Goal: Find specific page/section: Find specific page/section

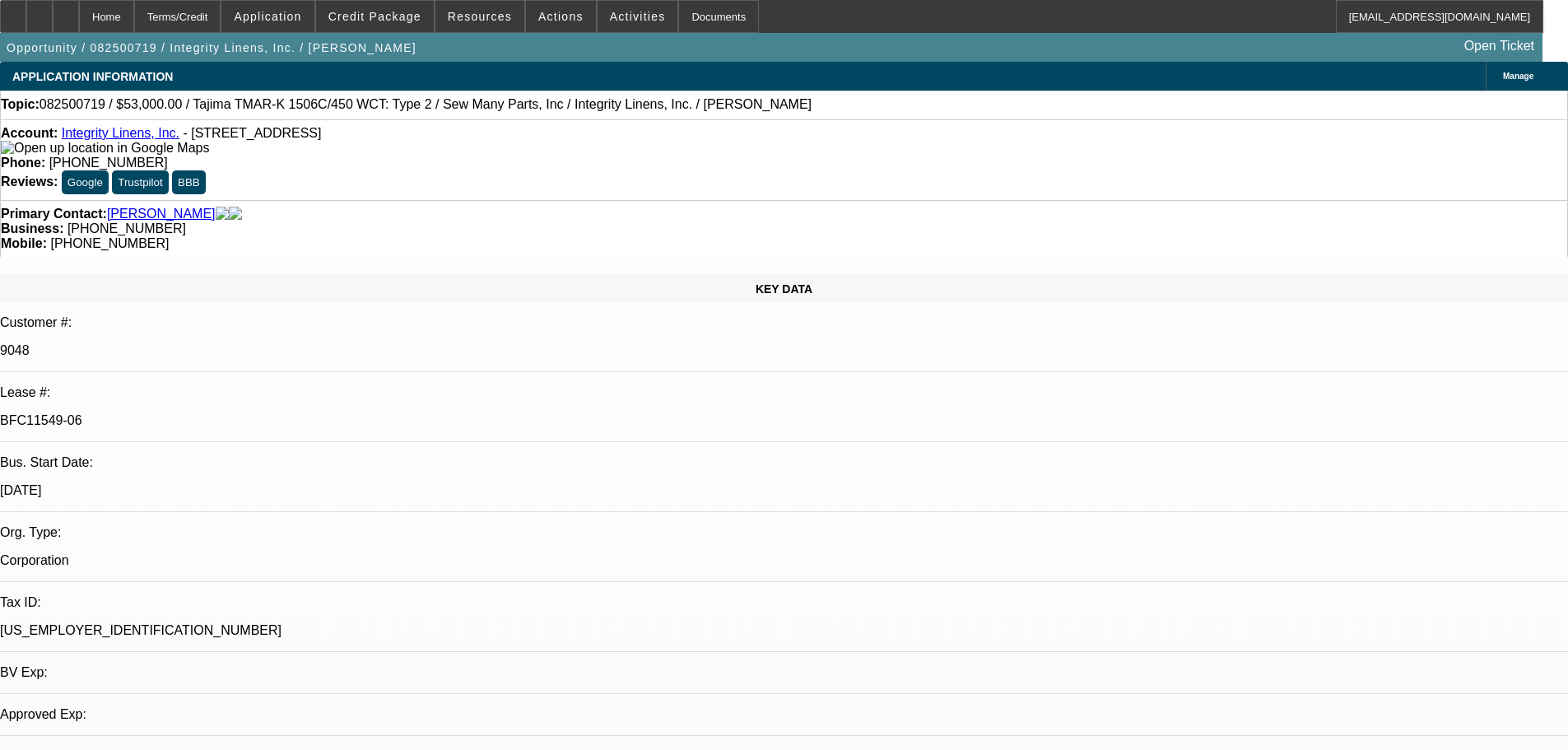
select select "0"
select select "2"
select select "0"
select select "2"
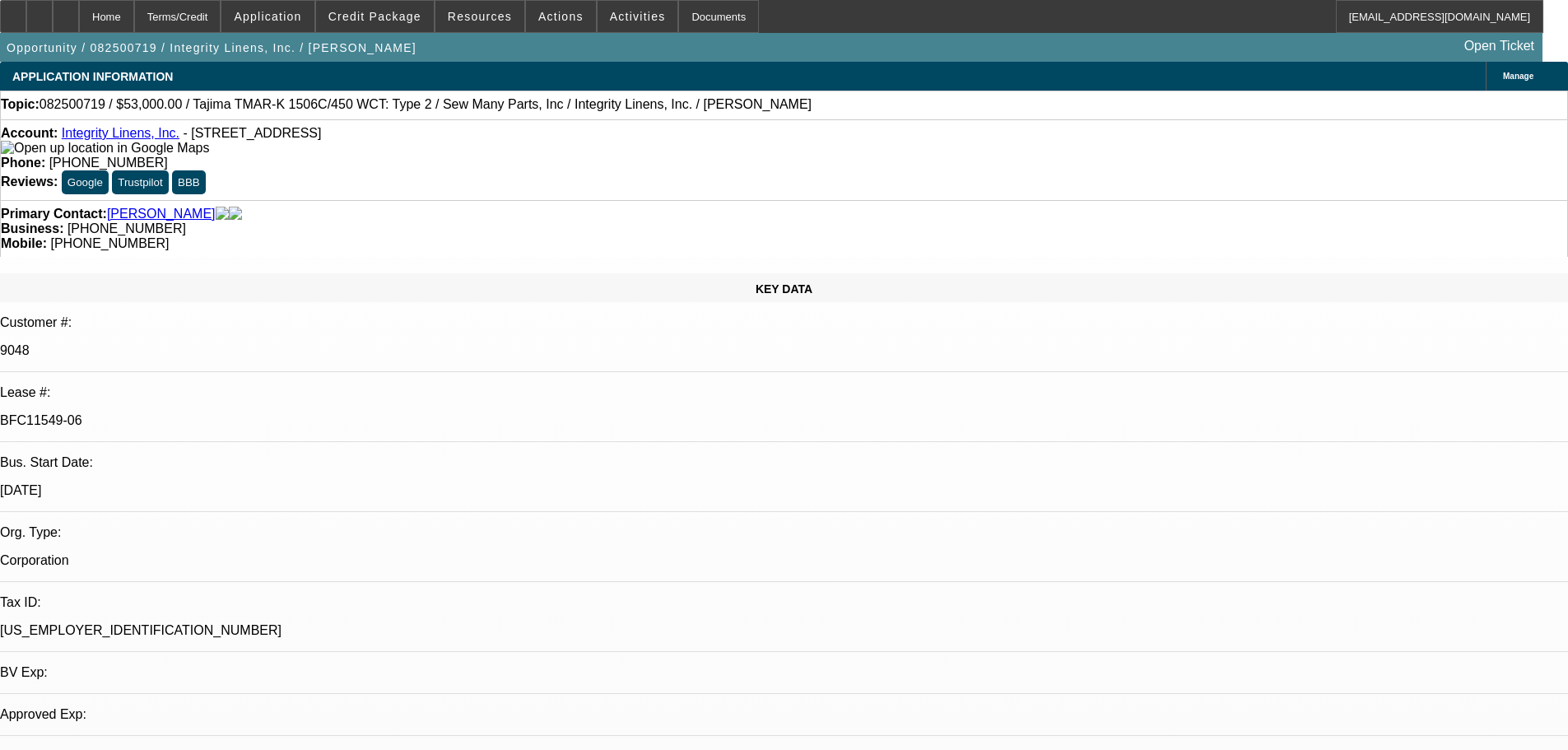
select select "0"
select select "2"
select select "0"
select select "2"
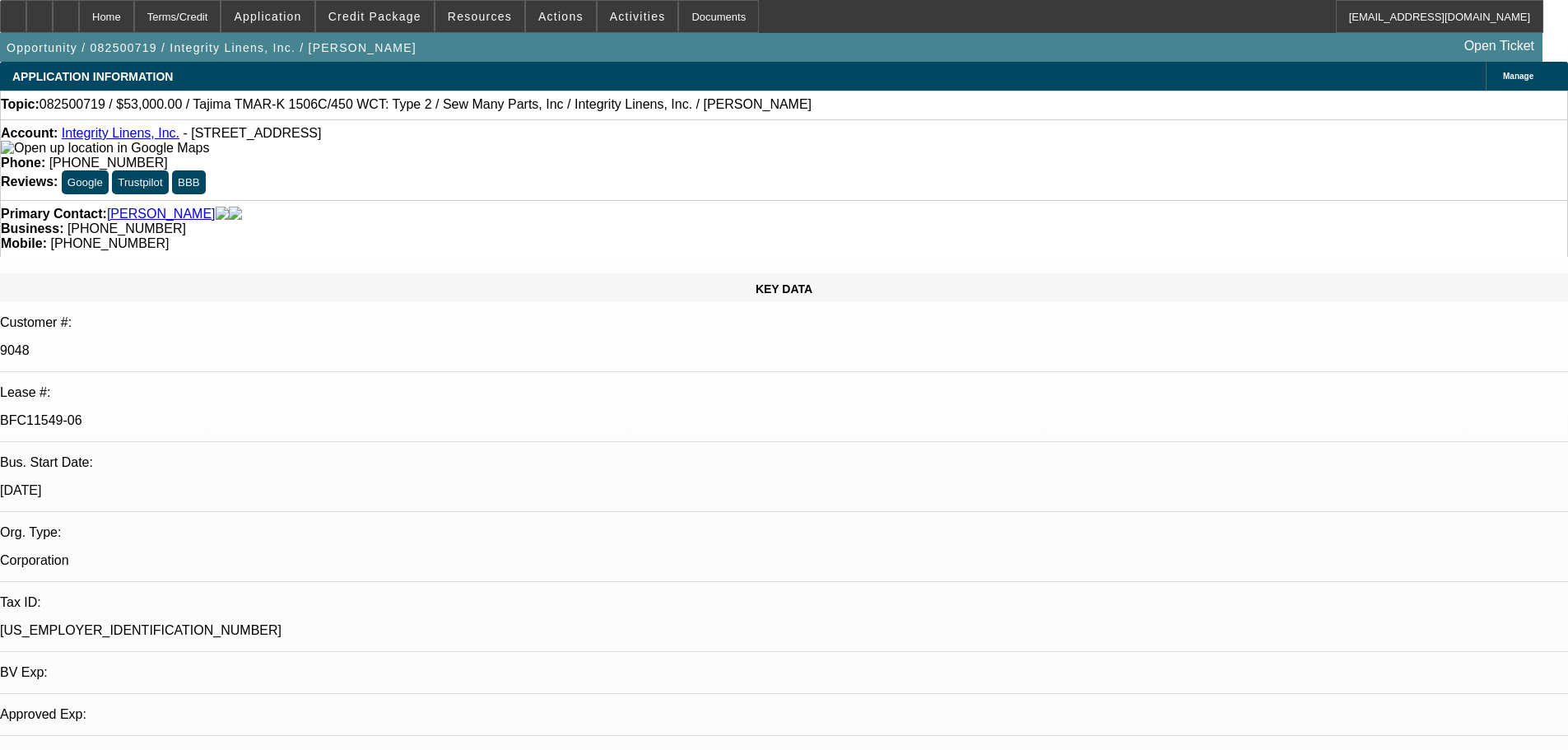
select select "0"
select select "2"
select select "0"
select select "2"
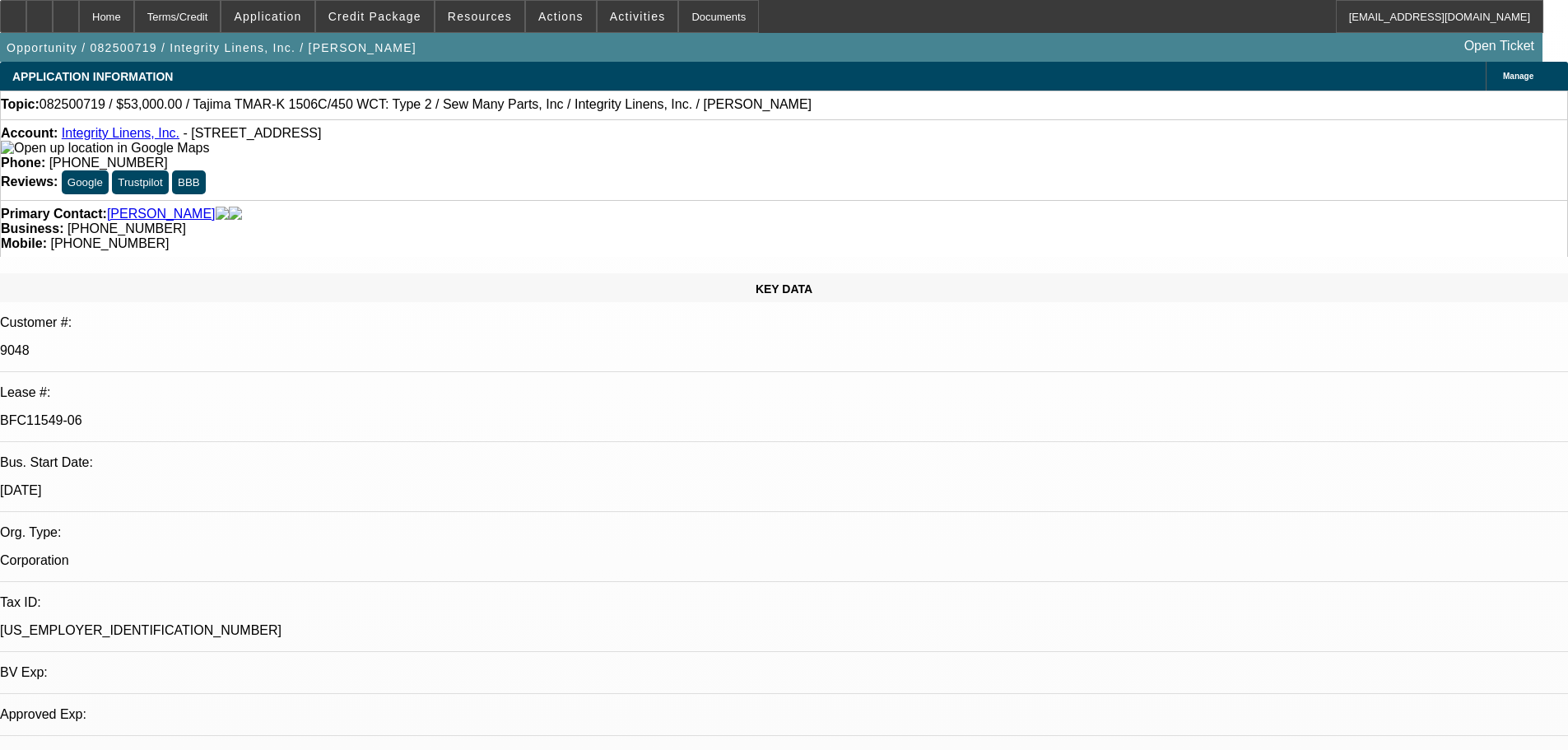
select select "0"
select select "2"
select select "0"
select select "2"
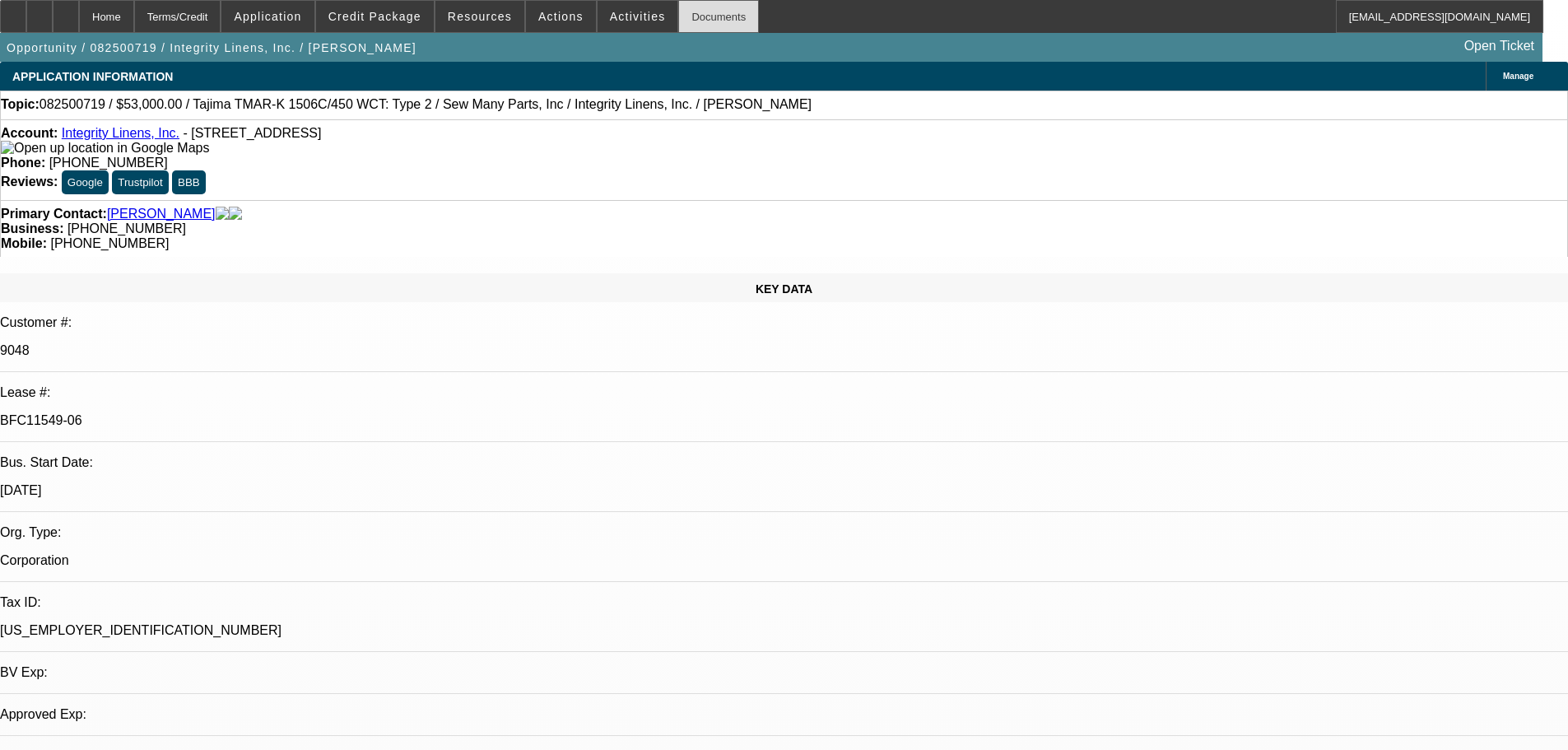
click at [710, 21] on div "Documents" at bounding box center [718, 17] width 80 height 33
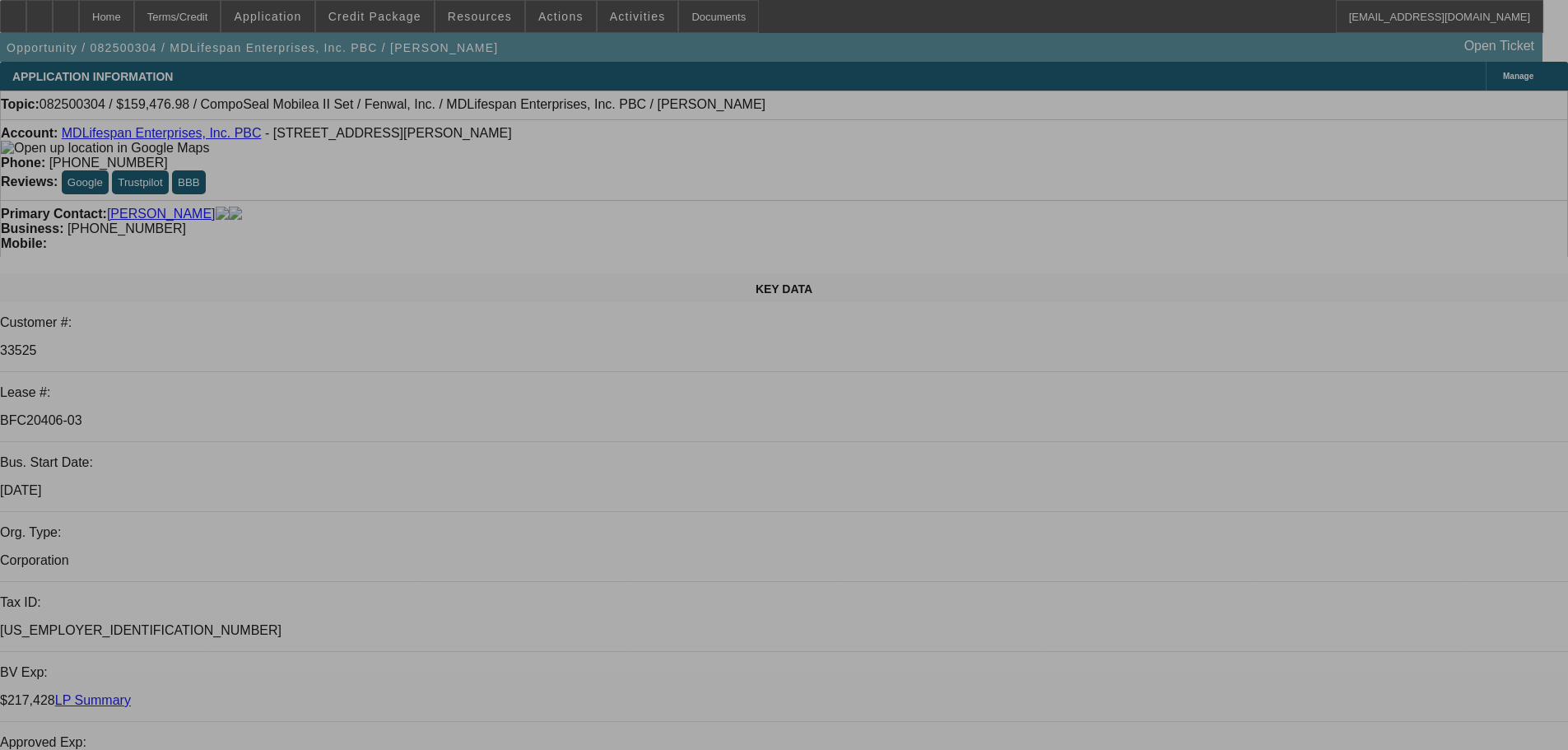
select select "0"
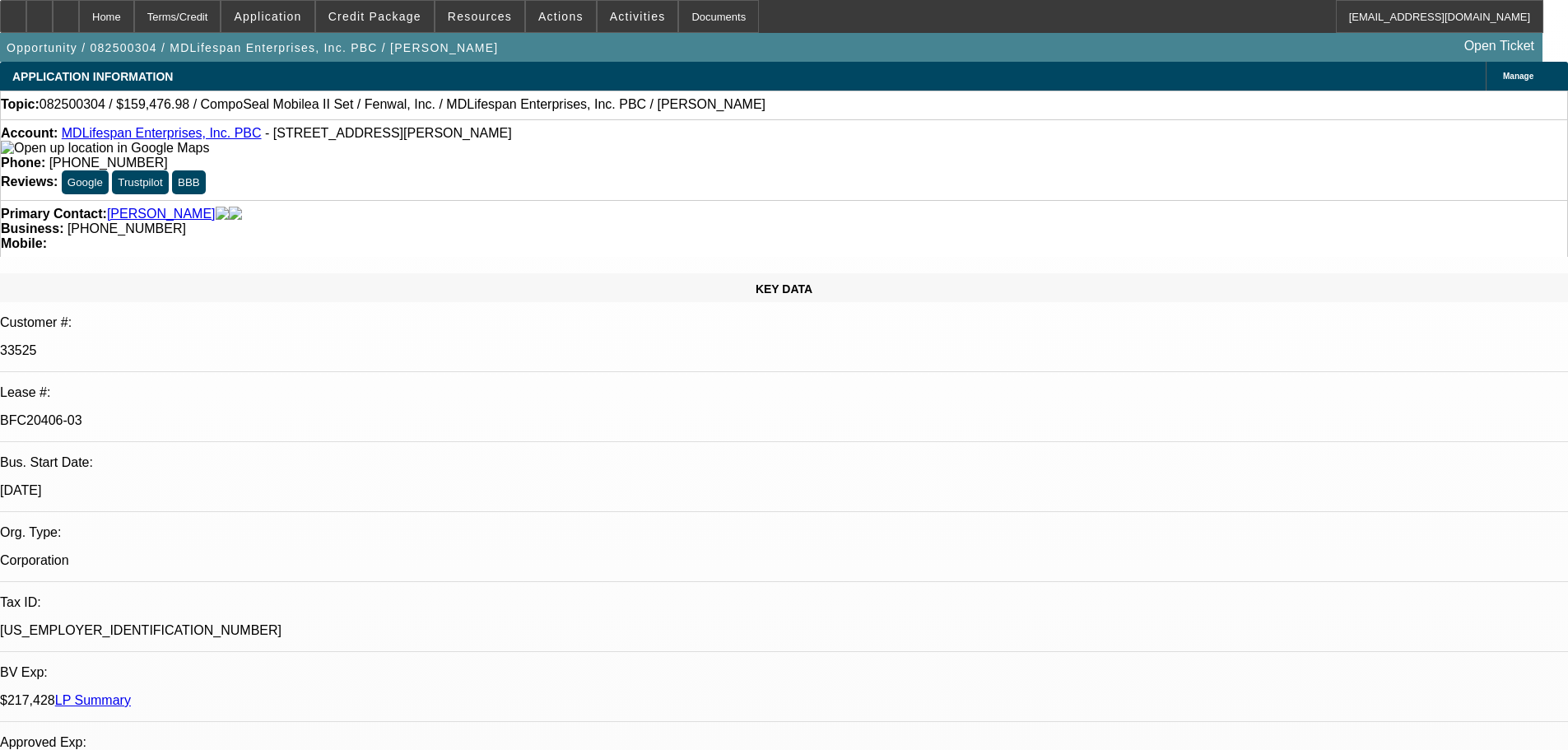
select select "2"
select select "0"
select select "6"
select select "0"
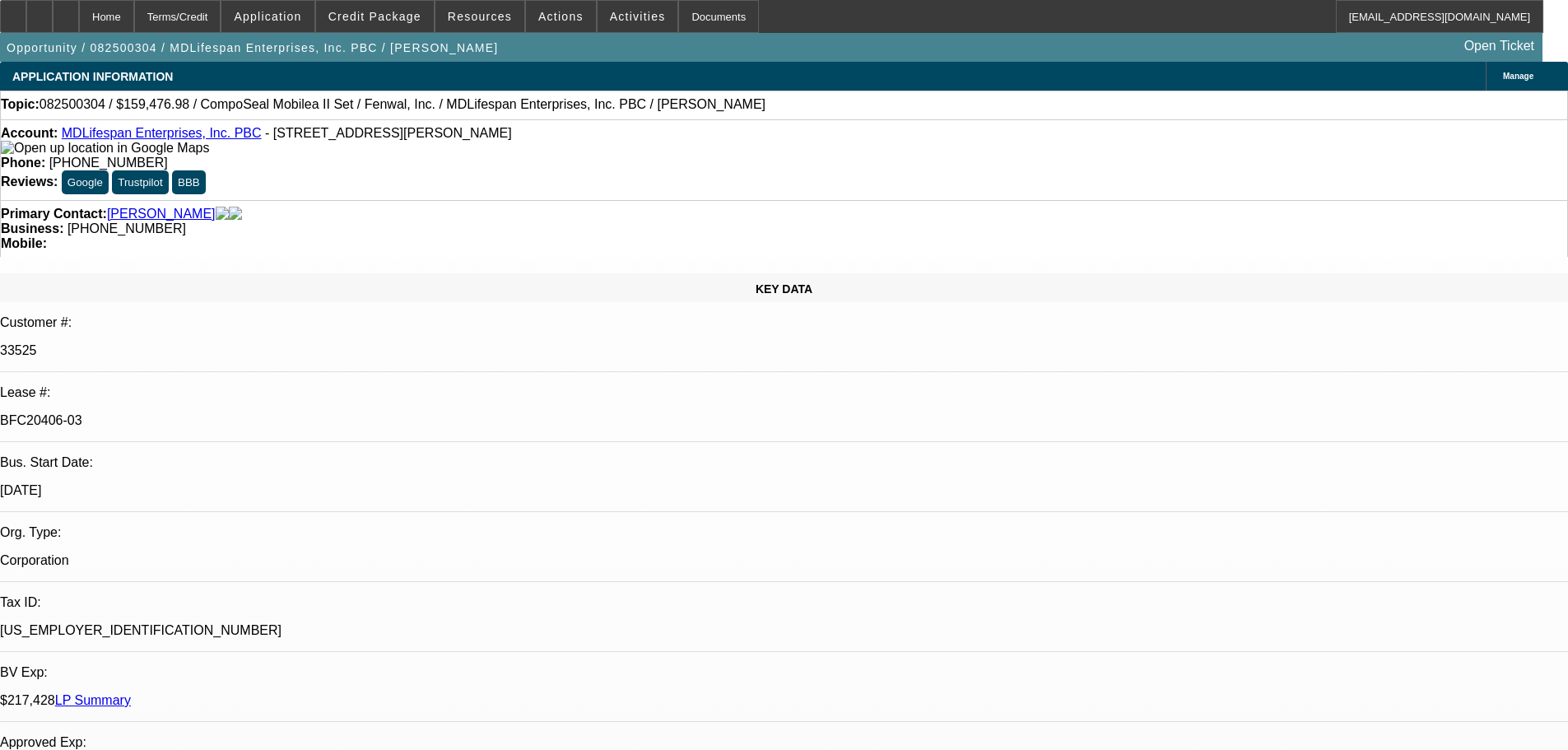
select select "0"
select select "6"
select select "0"
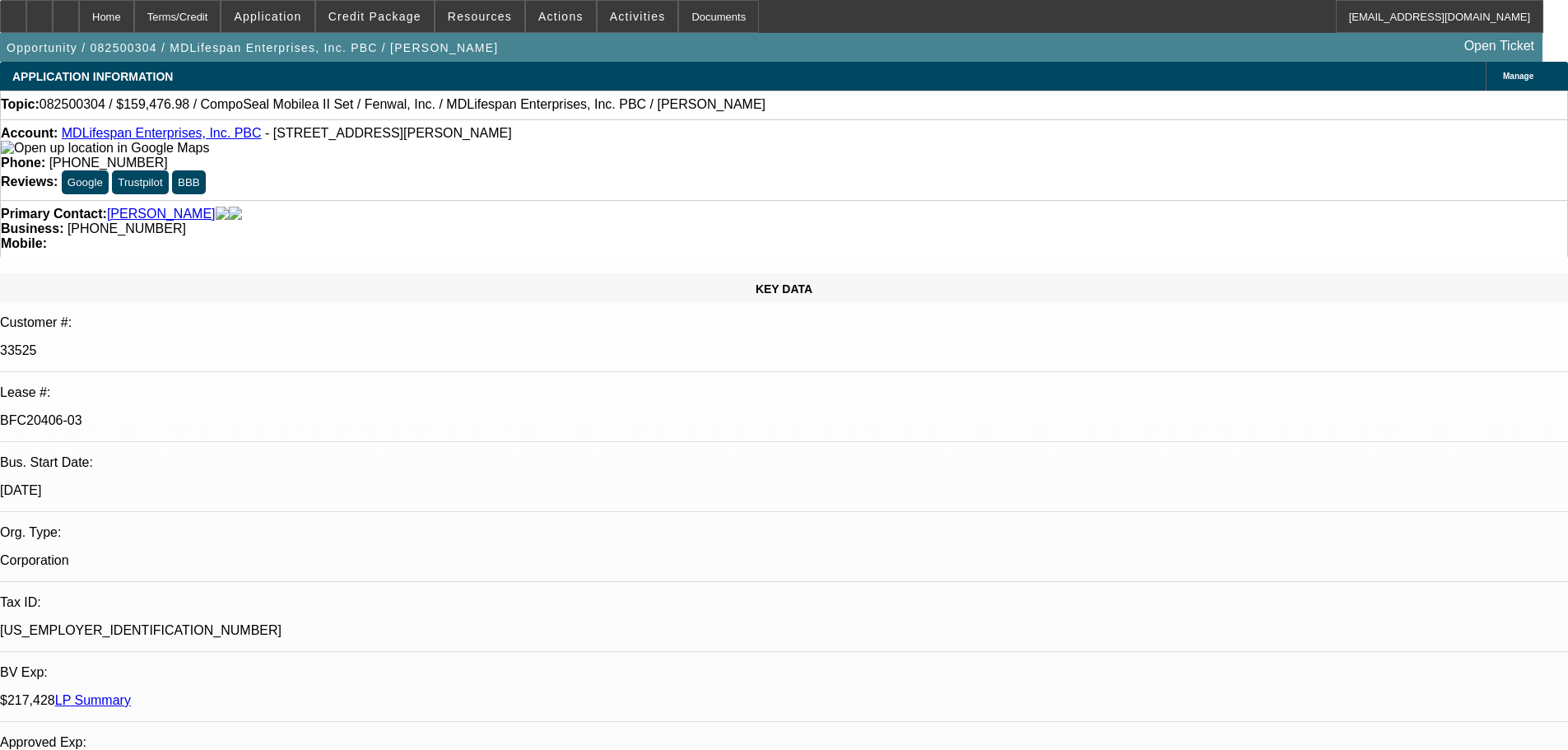
select select "3"
select select "0"
select select "6"
select select "0"
select select "2"
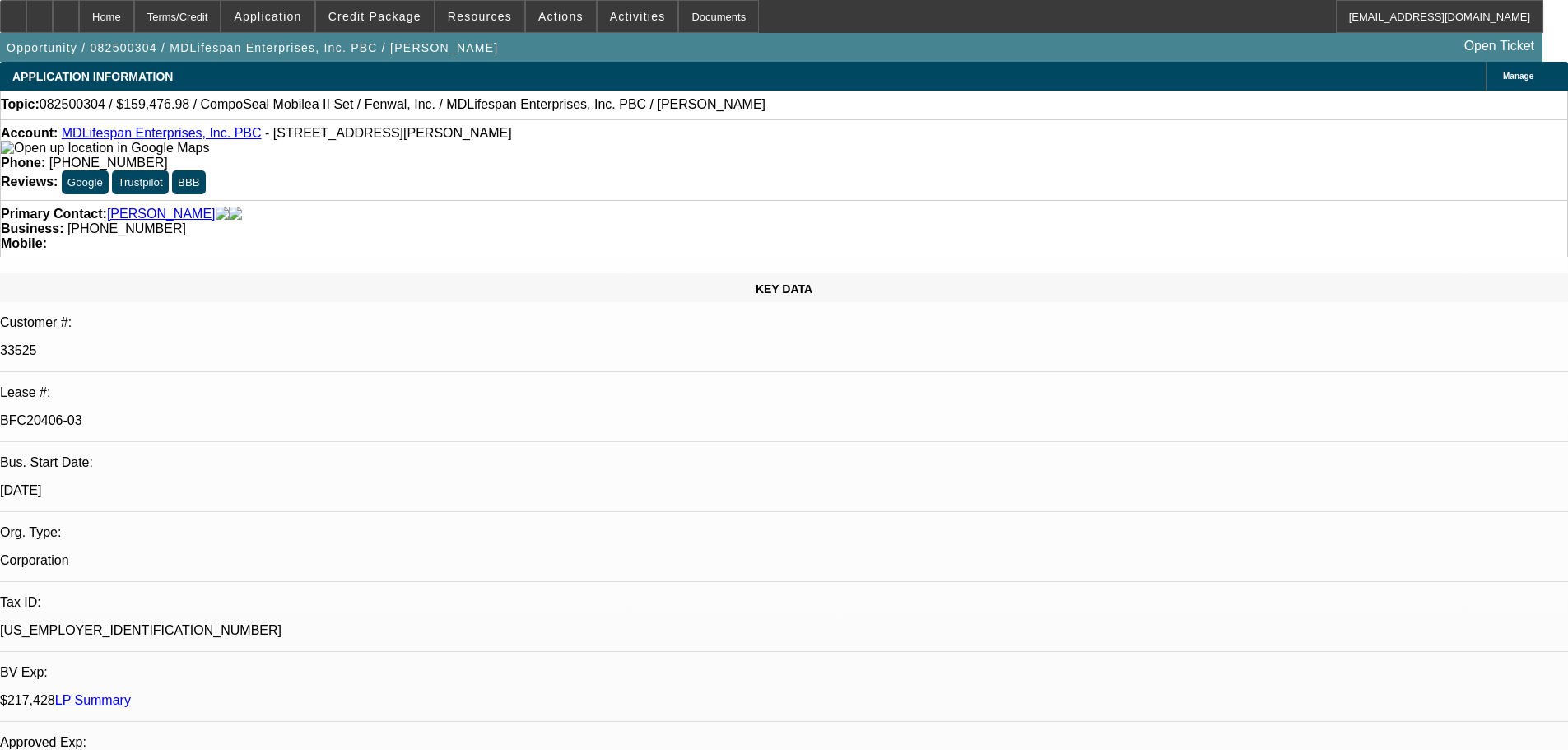
select select "2"
select select "0"
select select "6"
click at [684, 24] on div "Documents" at bounding box center [718, 17] width 80 height 33
